Goal: Task Accomplishment & Management: Manage account settings

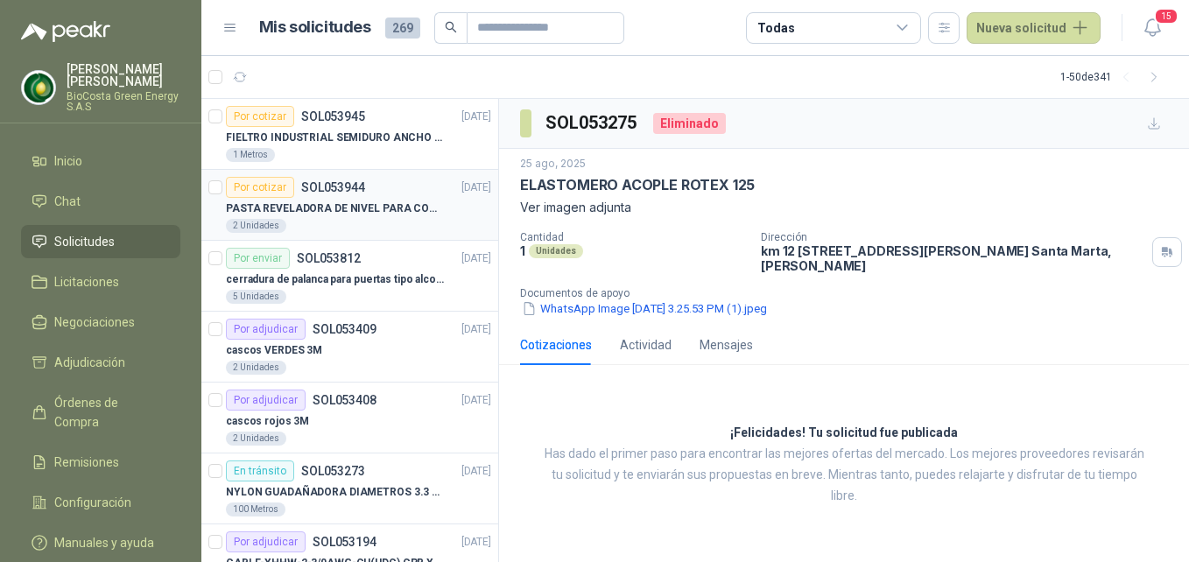
click at [368, 205] on p "PASTA REVELADORA DE NIVEL PARA COMBUSTIBLES/ACEITES DE COLOR ROSADA marca kolor…" at bounding box center [335, 209] width 218 height 17
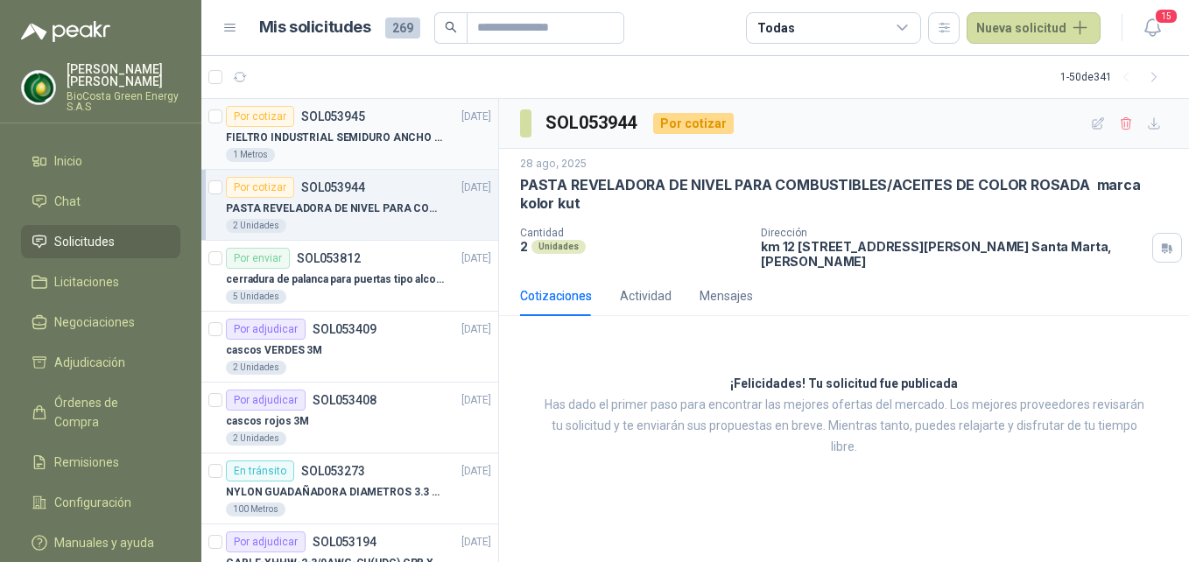
click at [339, 154] on div "1 Metros" at bounding box center [358, 155] width 265 height 14
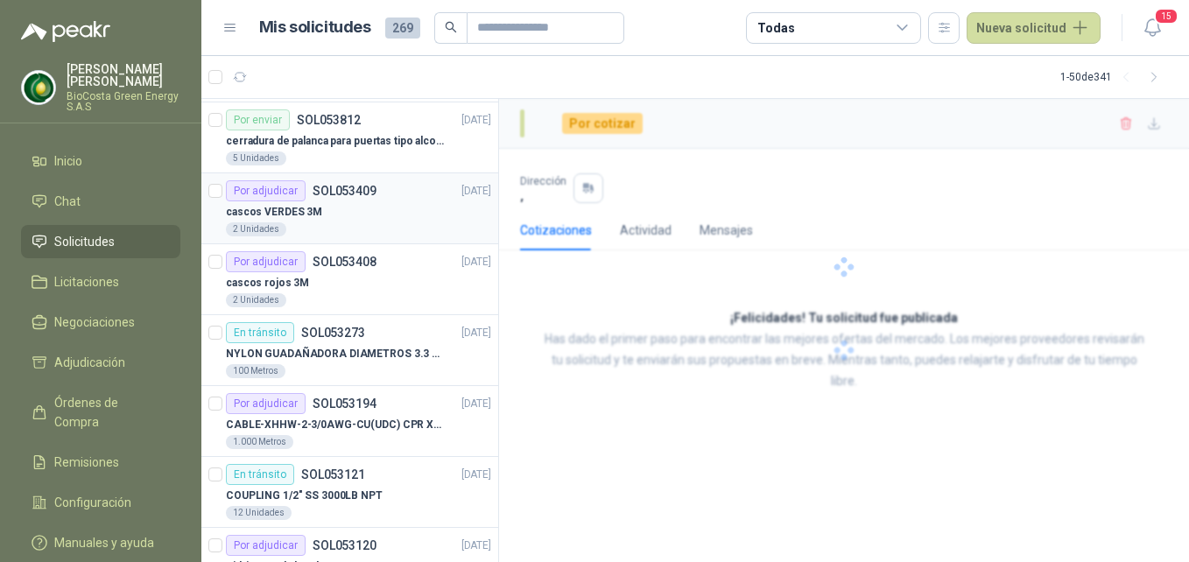
scroll to position [263, 0]
